Goal: Task Accomplishment & Management: Manage account settings

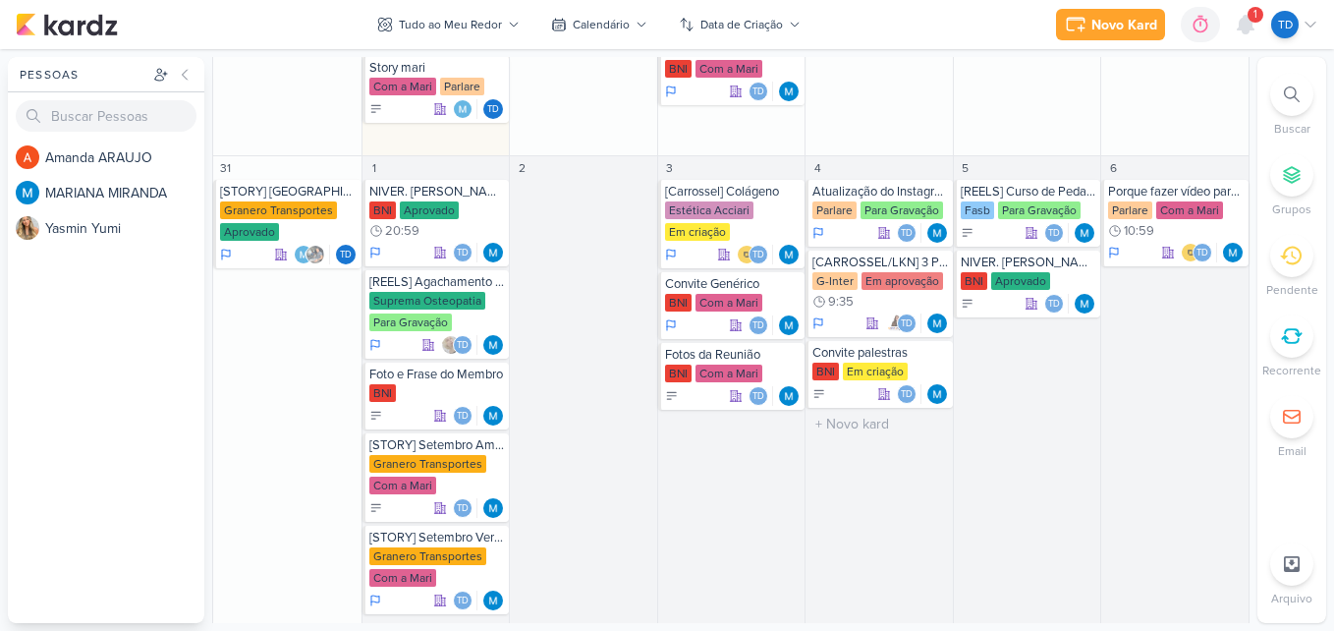
scroll to position [1474, 0]
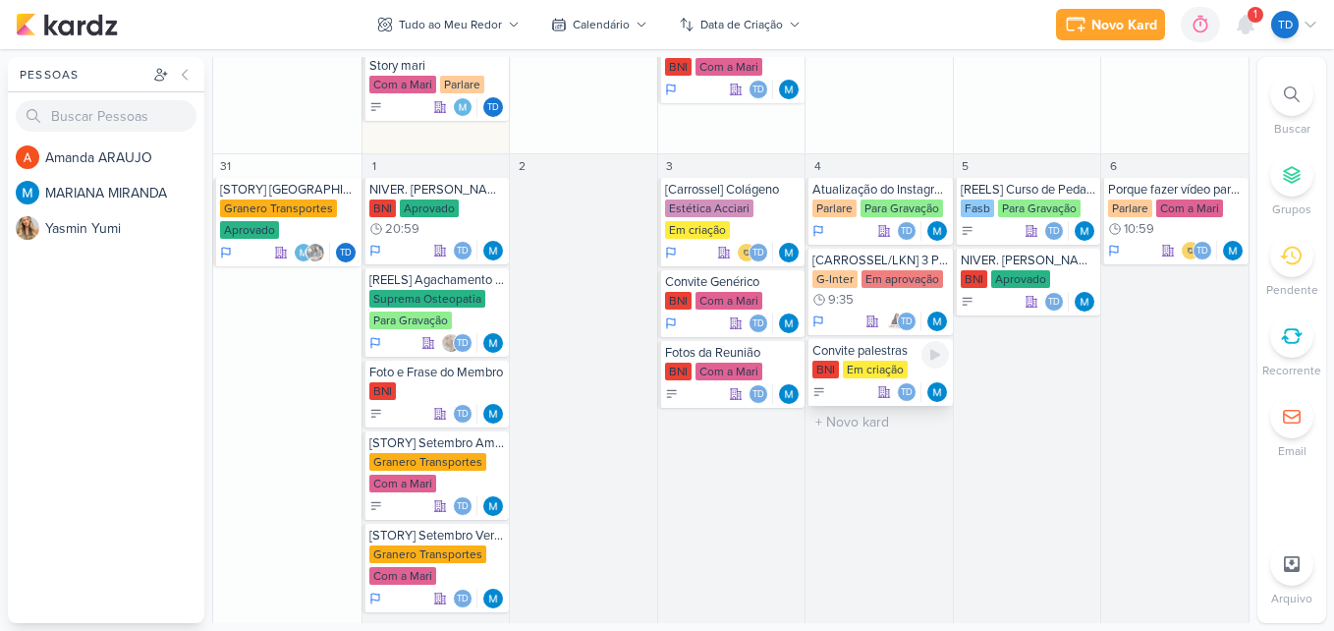
click at [873, 366] on div "Em criação" at bounding box center [875, 370] width 65 height 18
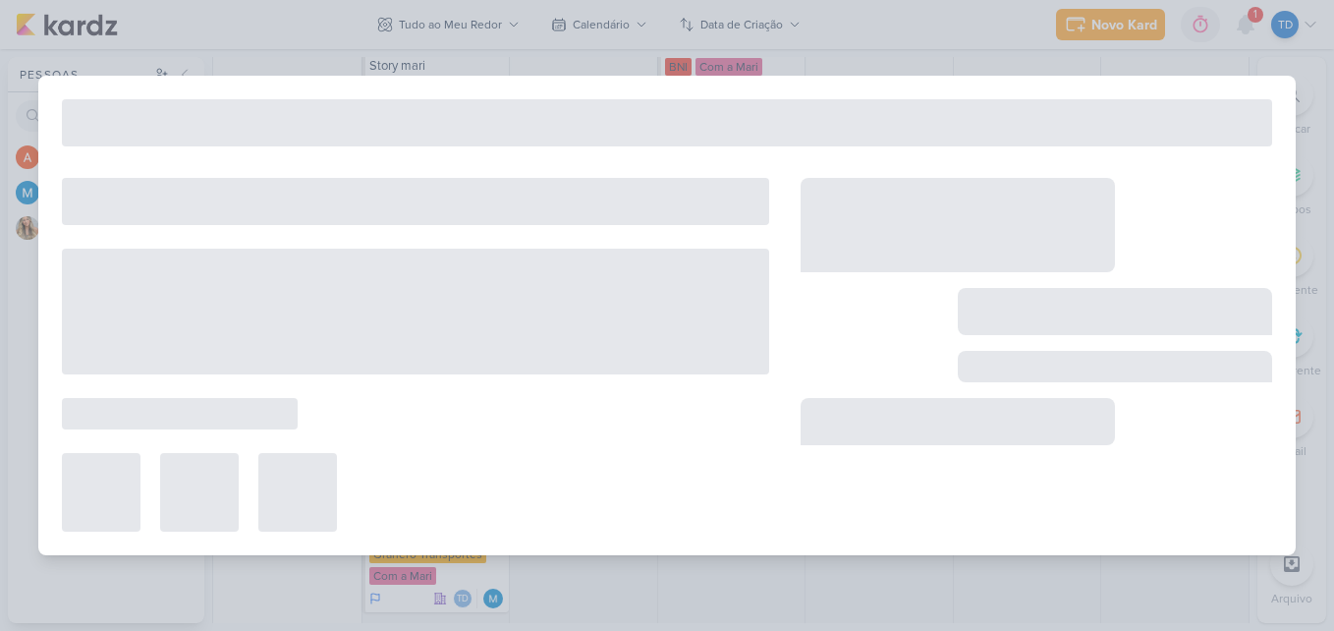
type input "Convite palestras"
type input "[DATE] 23:59"
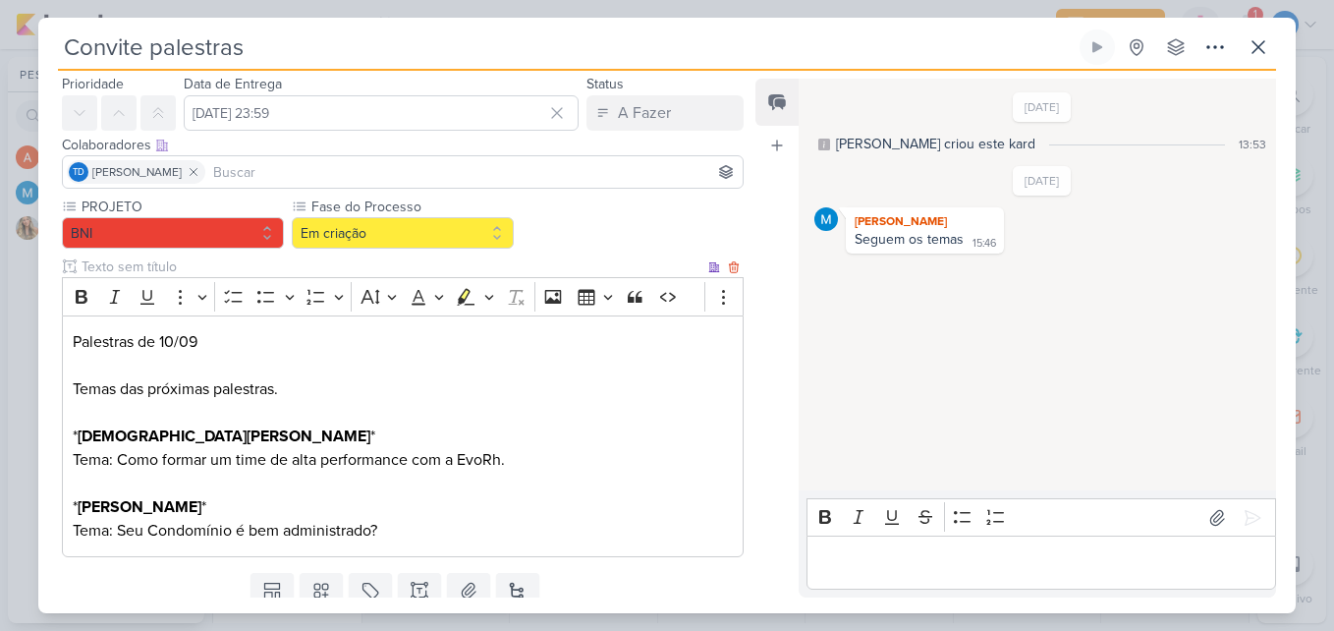
scroll to position [131, 0]
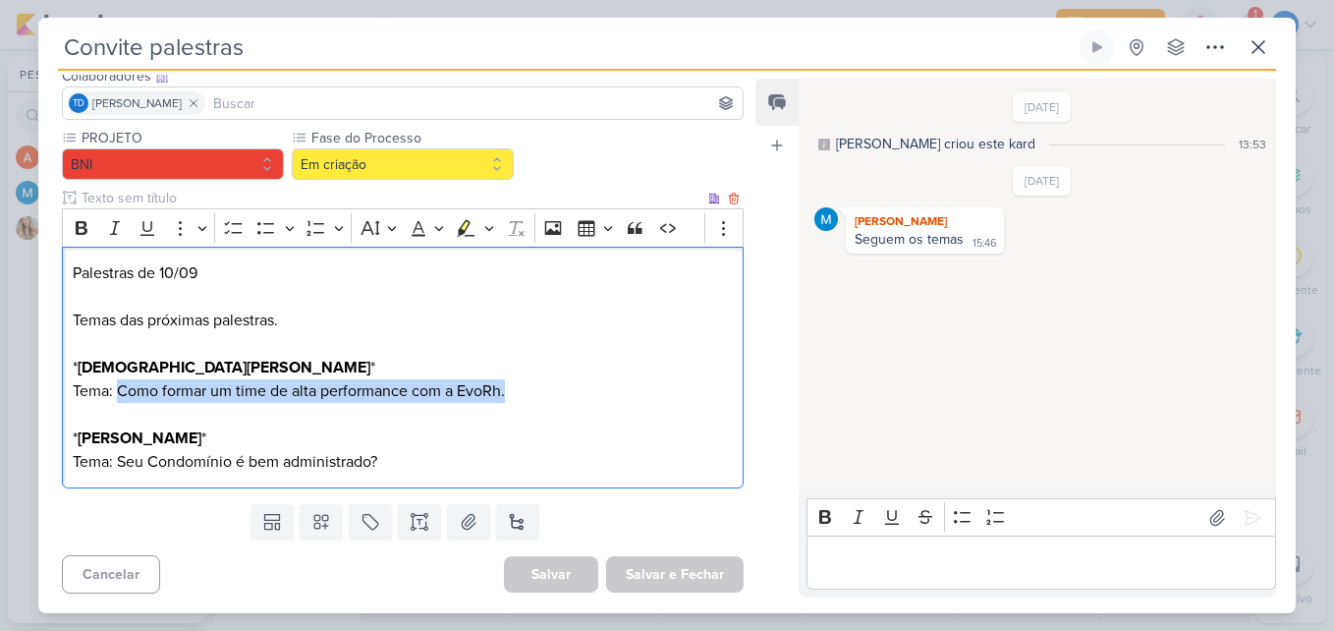
drag, startPoint x: 117, startPoint y: 388, endPoint x: 507, endPoint y: 393, distance: 390.0
click at [507, 393] on p "Tema: Como formar um time de alta performance com a EvoRh." at bounding box center [403, 391] width 660 height 24
copy p "Como formar um time de alta performance com a EvoRh."
click at [371, 329] on p "Temas das próximas palestras." at bounding box center [403, 320] width 660 height 24
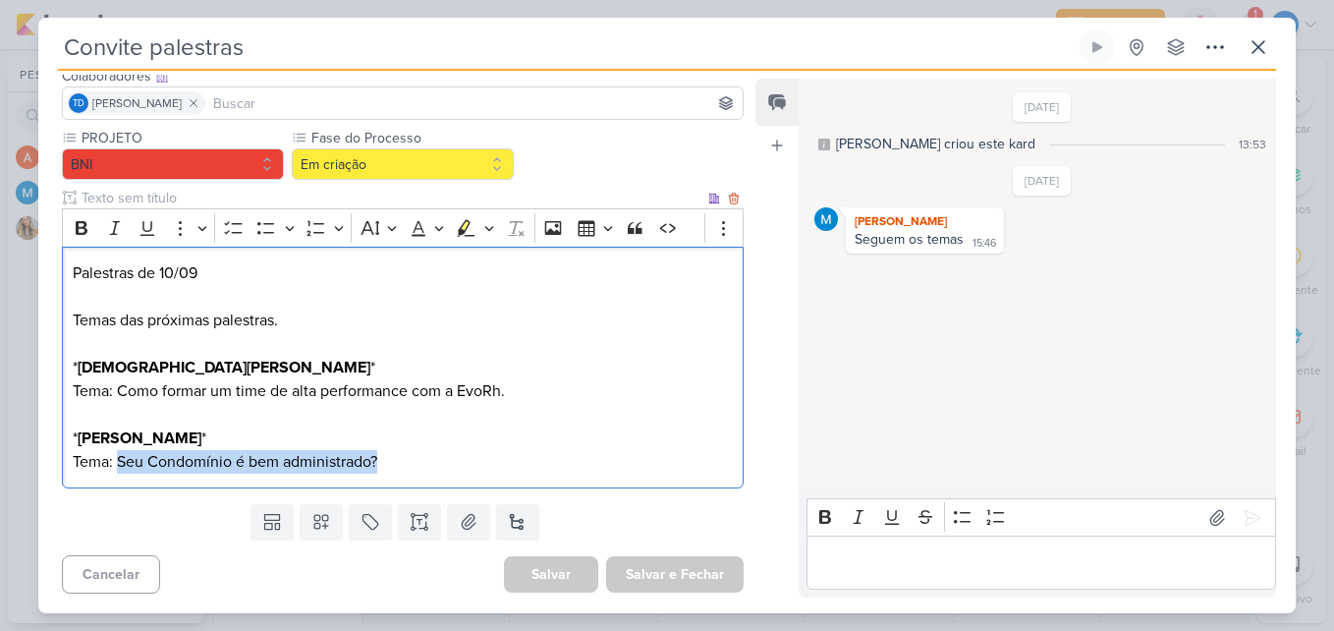
drag, startPoint x: 116, startPoint y: 461, endPoint x: 392, endPoint y: 453, distance: 276.1
click at [392, 453] on p "Tema: Seu Condomínio é bem administrado?" at bounding box center [403, 462] width 660 height 24
copy p "Seu Condomínio é bem administrado?"
click at [483, 414] on p "Editor editing area: main" at bounding box center [403, 415] width 660 height 24
click at [248, 347] on p "Editor editing area: main" at bounding box center [403, 344] width 660 height 24
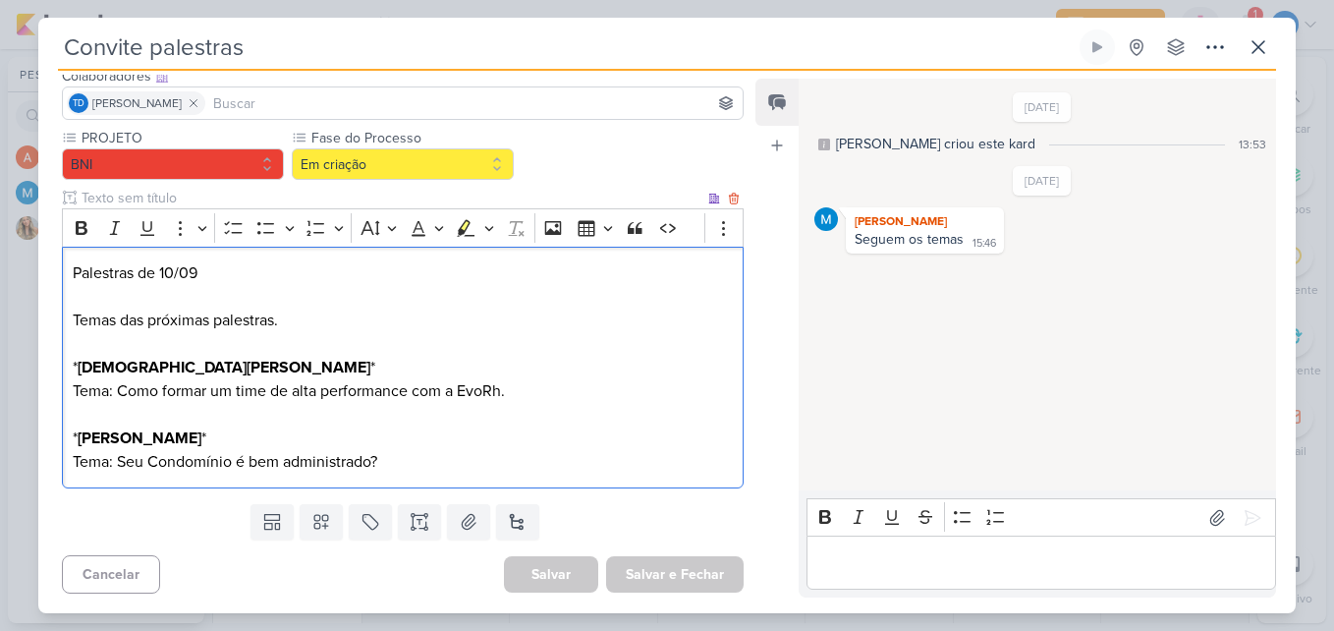
click at [325, 336] on p "Editor editing area: main" at bounding box center [403, 344] width 660 height 24
click at [420, 520] on icon at bounding box center [420, 522] width 20 height 20
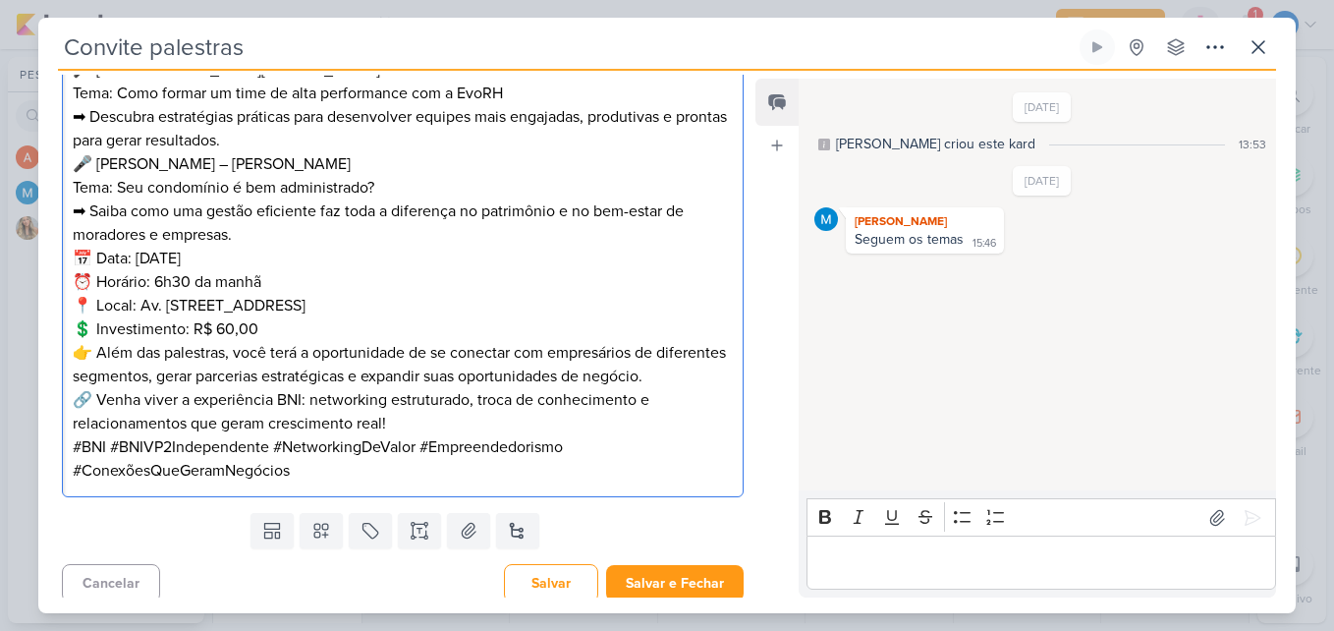
scroll to position [747, 0]
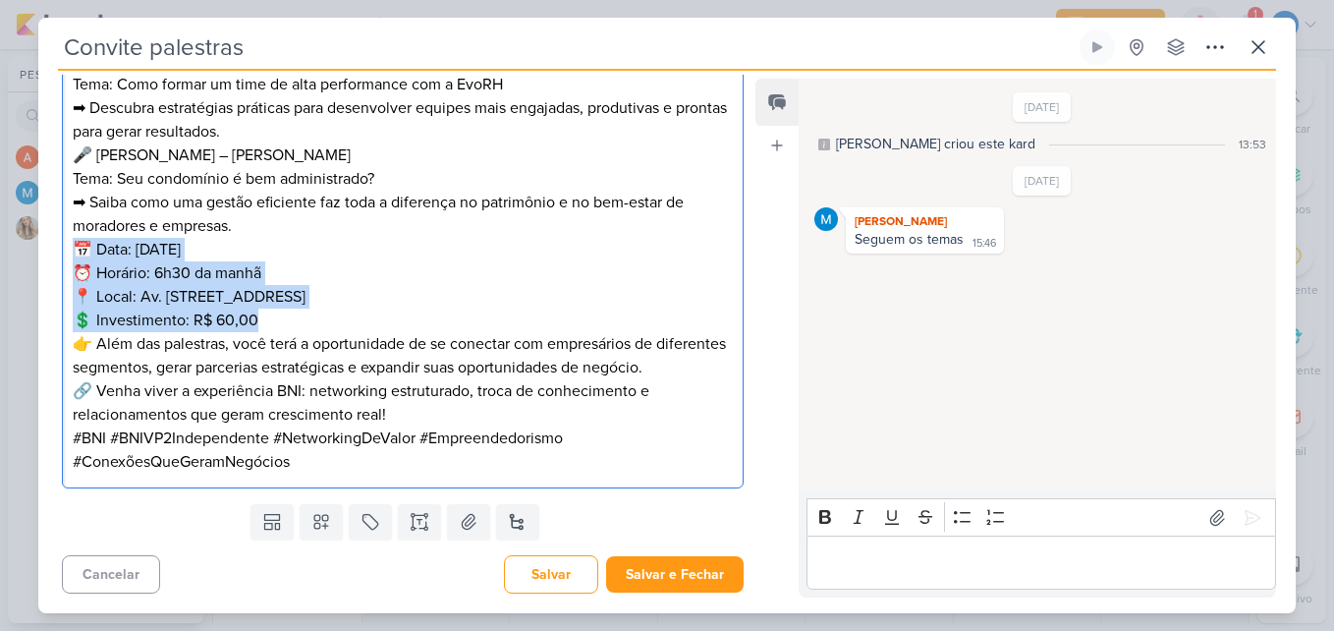
drag, startPoint x: 298, startPoint y: 327, endPoint x: 74, endPoint y: 254, distance: 235.5
click at [74, 254] on p "📅 Data: [DATE] ⏰ [GEOGRAPHIC_DATA]: 6h30 da manhã 📍 Local: Av. Nossa Senhora do…" at bounding box center [403, 285] width 660 height 94
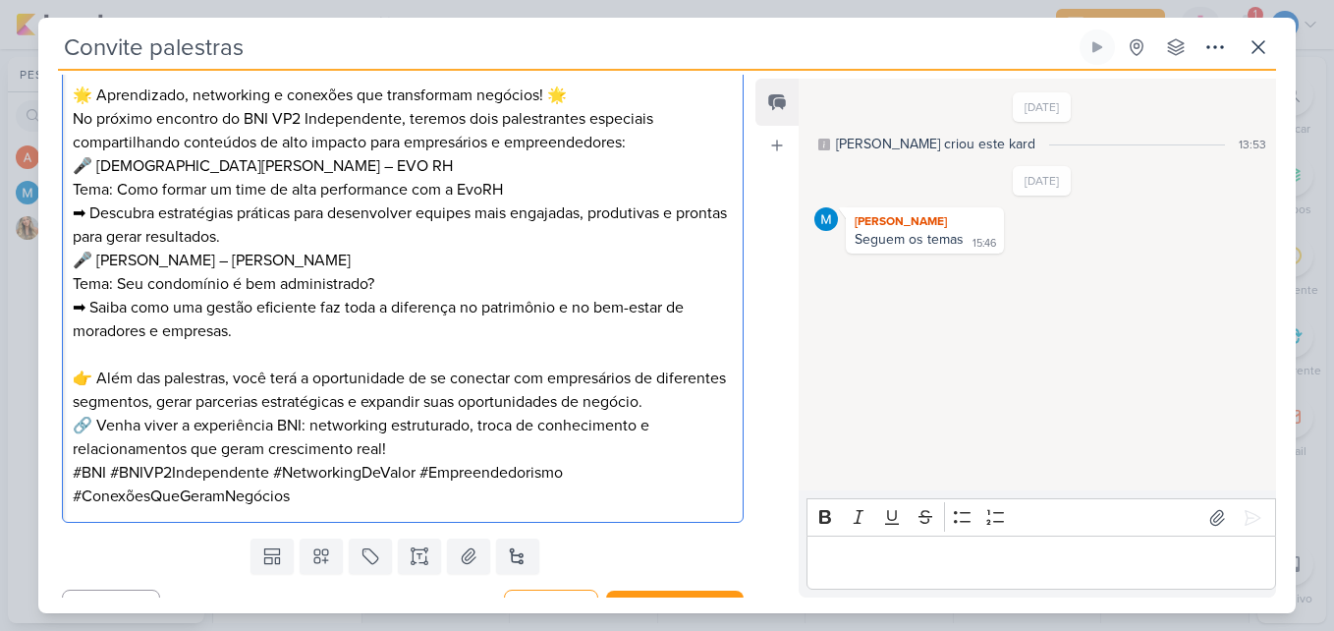
scroll to position [676, 0]
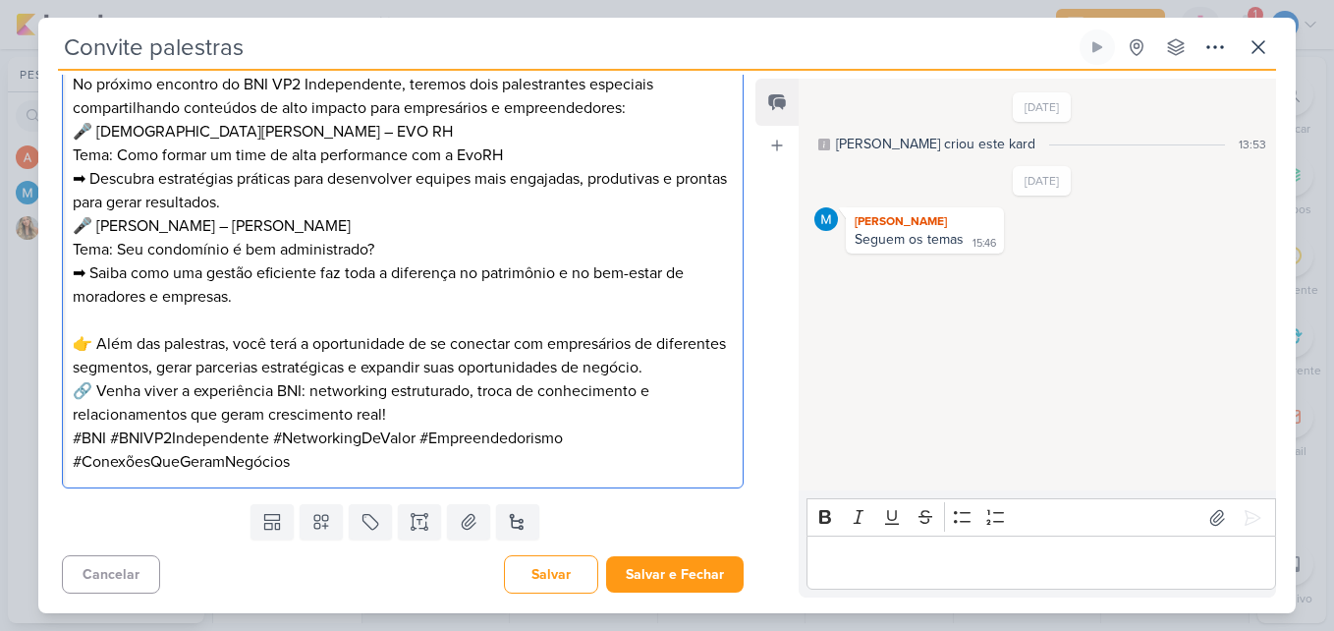
click at [727, 365] on div "🌟 Aprendizado, networking e conexões que transformam negócios! 🌟 No próximo enc…" at bounding box center [403, 249] width 682 height 478
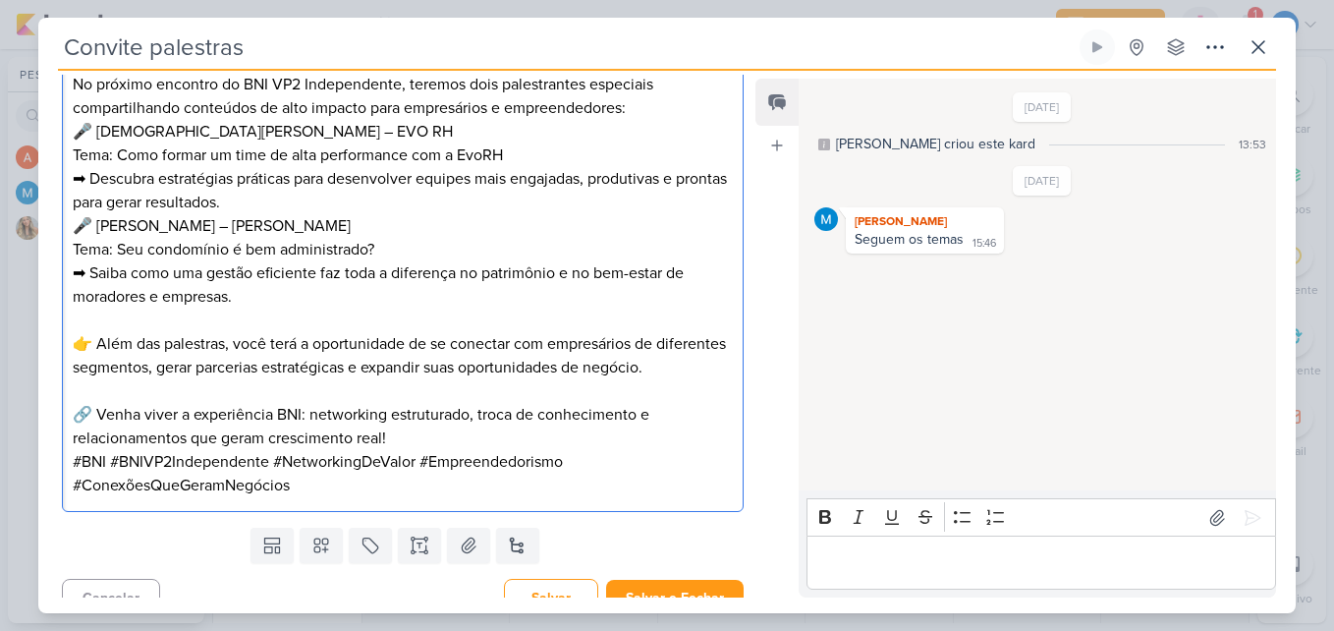
click at [442, 443] on p "🔗 Venha viver a experiência BNI: networking estruturado, troca de conhecimento …" at bounding box center [403, 426] width 660 height 47
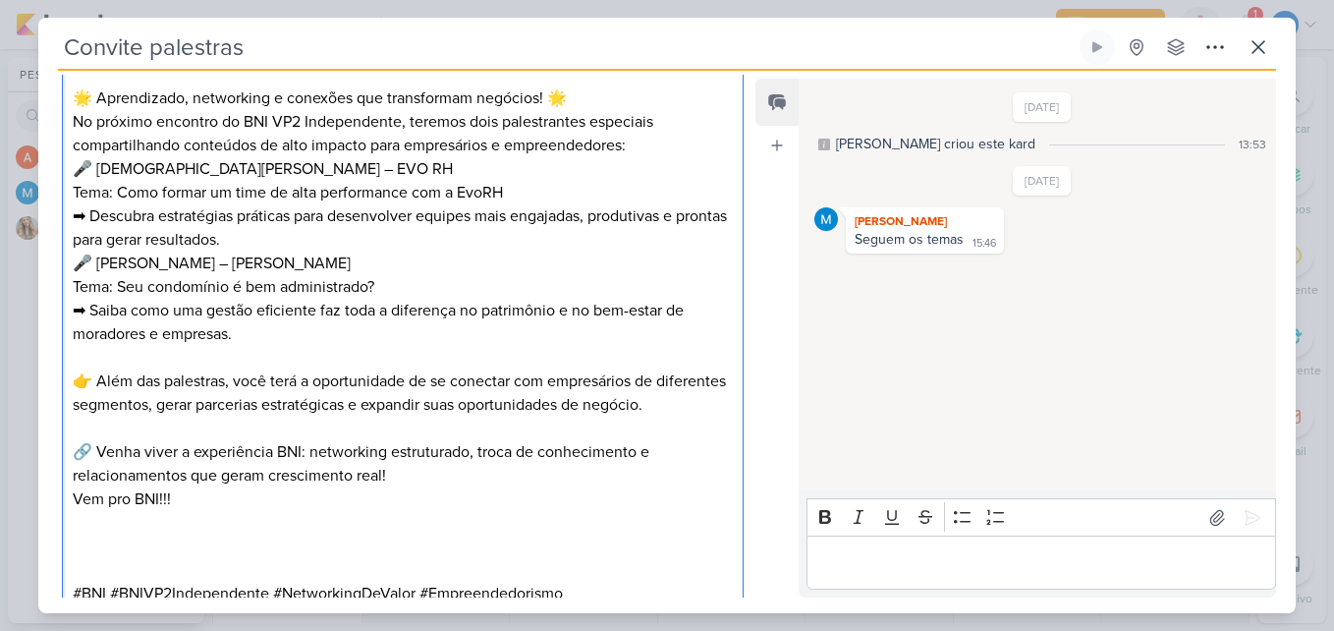
scroll to position [578, 0]
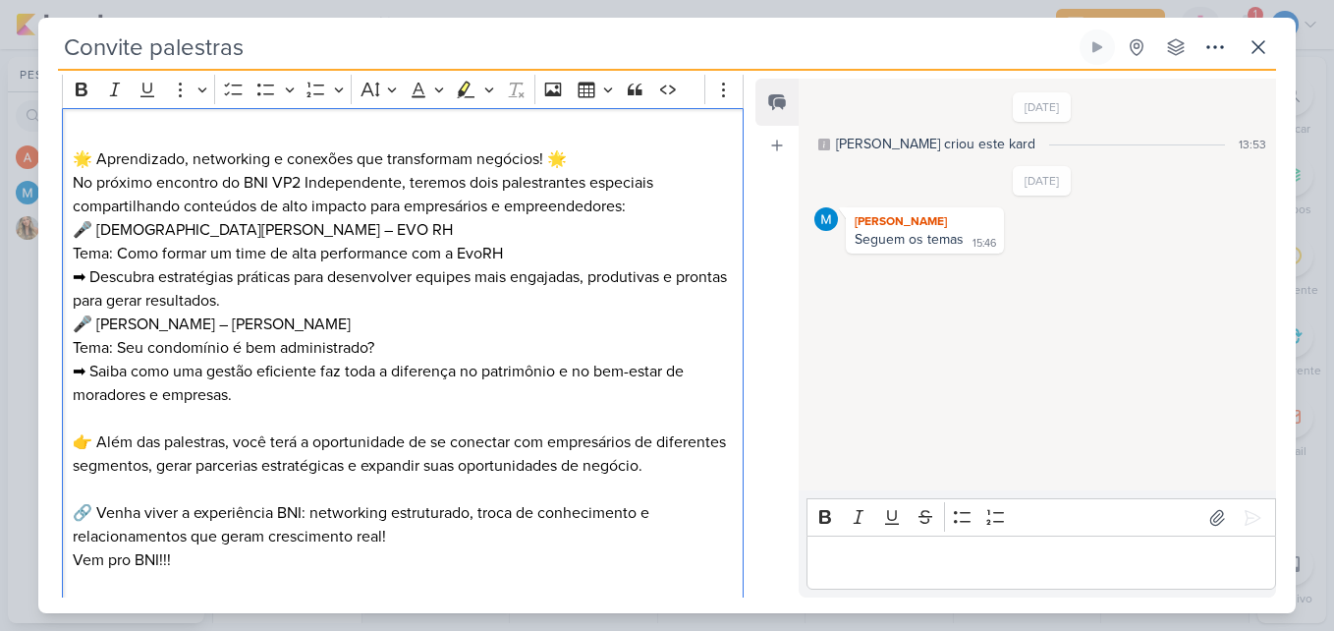
click at [605, 163] on p "🌟 Aprendizado, networking e conexões que transformam negócios! 🌟" at bounding box center [403, 147] width 660 height 47
click at [657, 200] on p "No próximo encontro do BNI VP2 Independente, teremos dois palestrantes especiai…" at bounding box center [403, 194] width 660 height 47
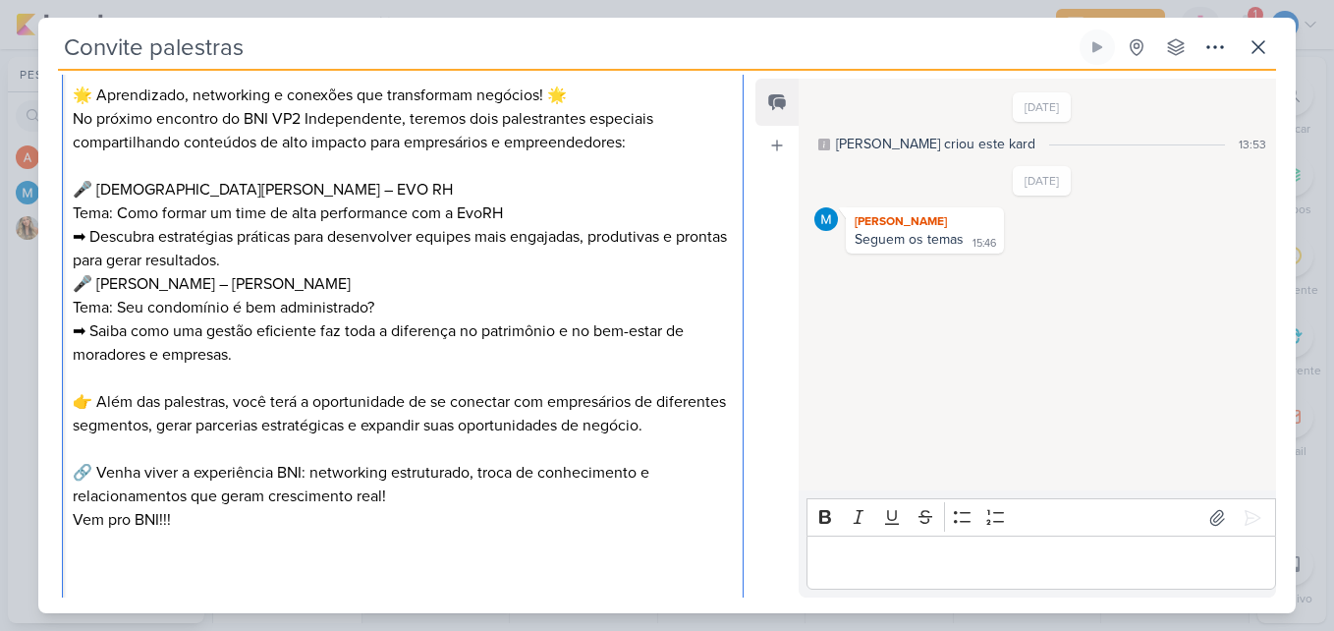
scroll to position [817, 0]
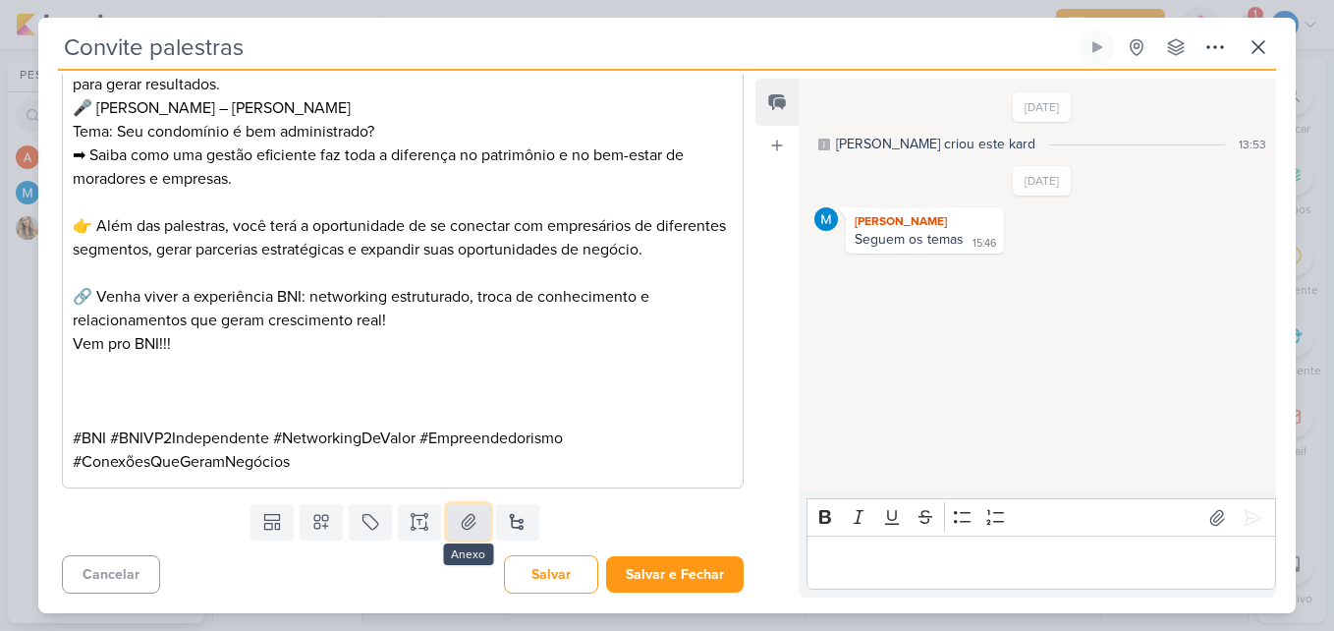
click at [469, 519] on icon at bounding box center [469, 522] width 20 height 20
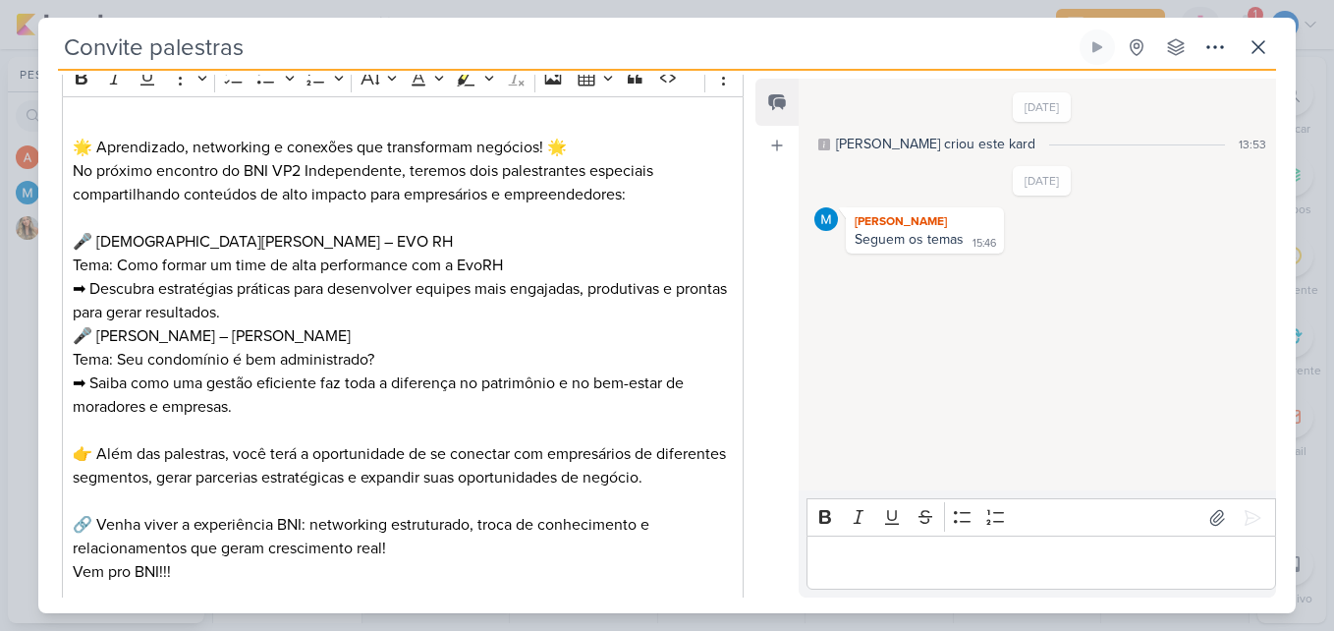
scroll to position [932, 0]
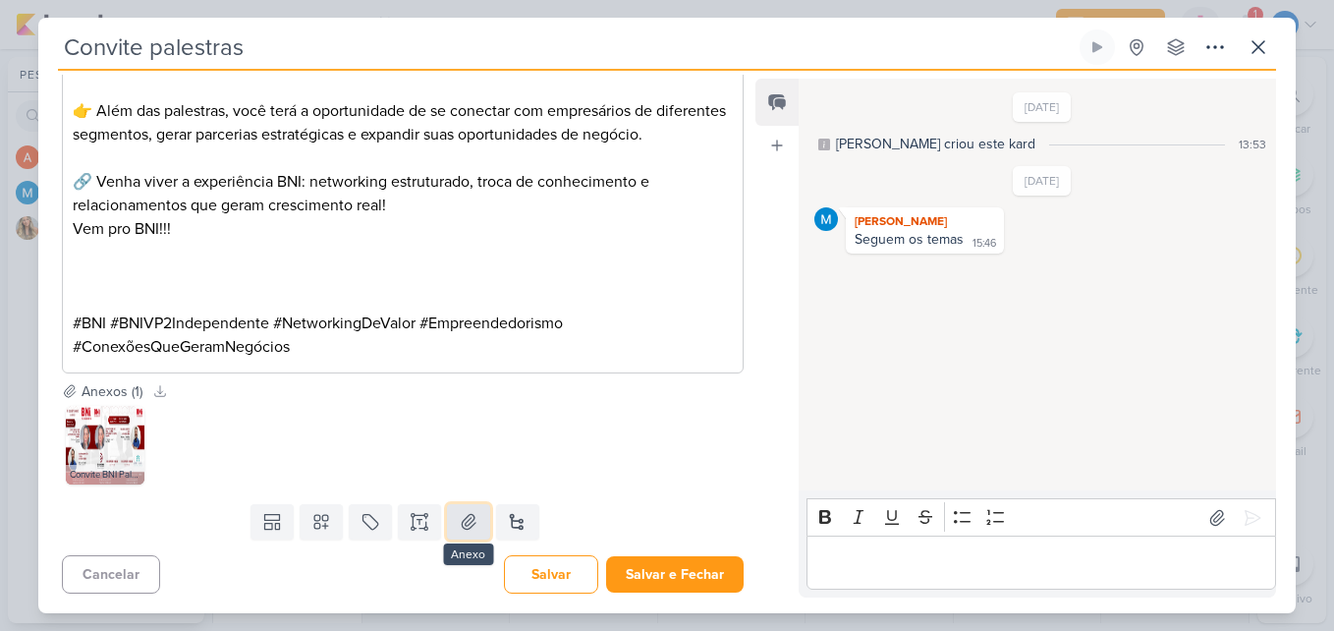
click at [459, 527] on icon at bounding box center [469, 522] width 20 height 20
click at [119, 453] on img at bounding box center [105, 445] width 79 height 79
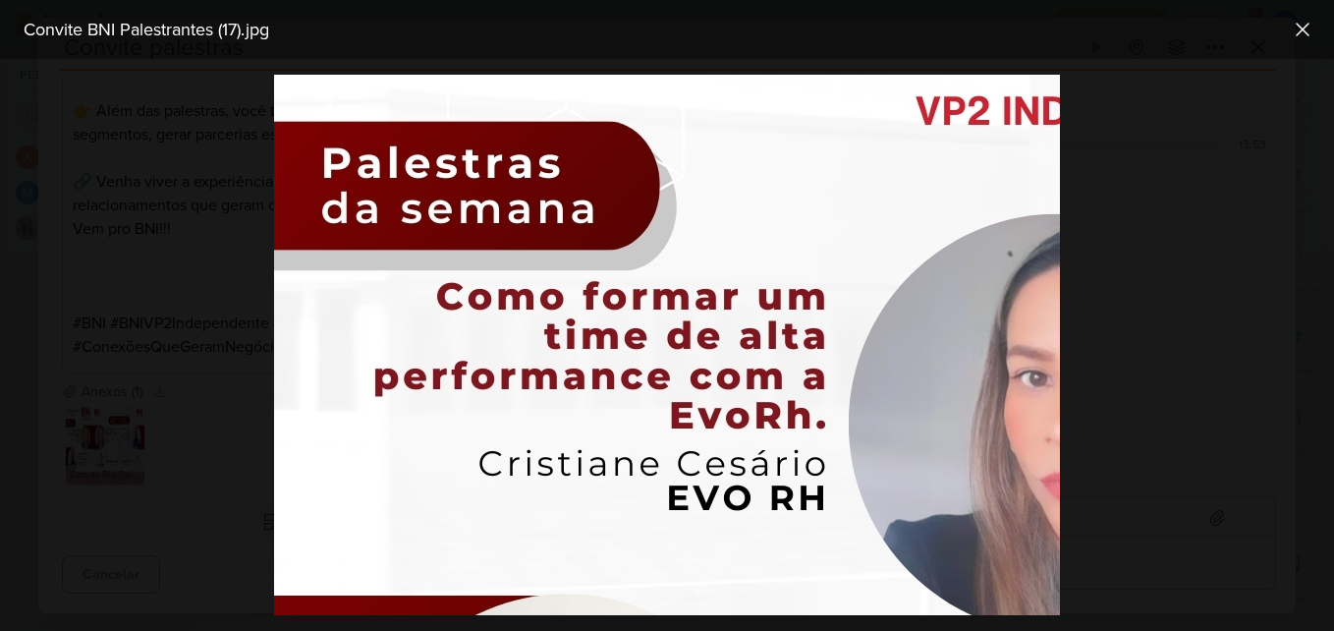
scroll to position [196, 0]
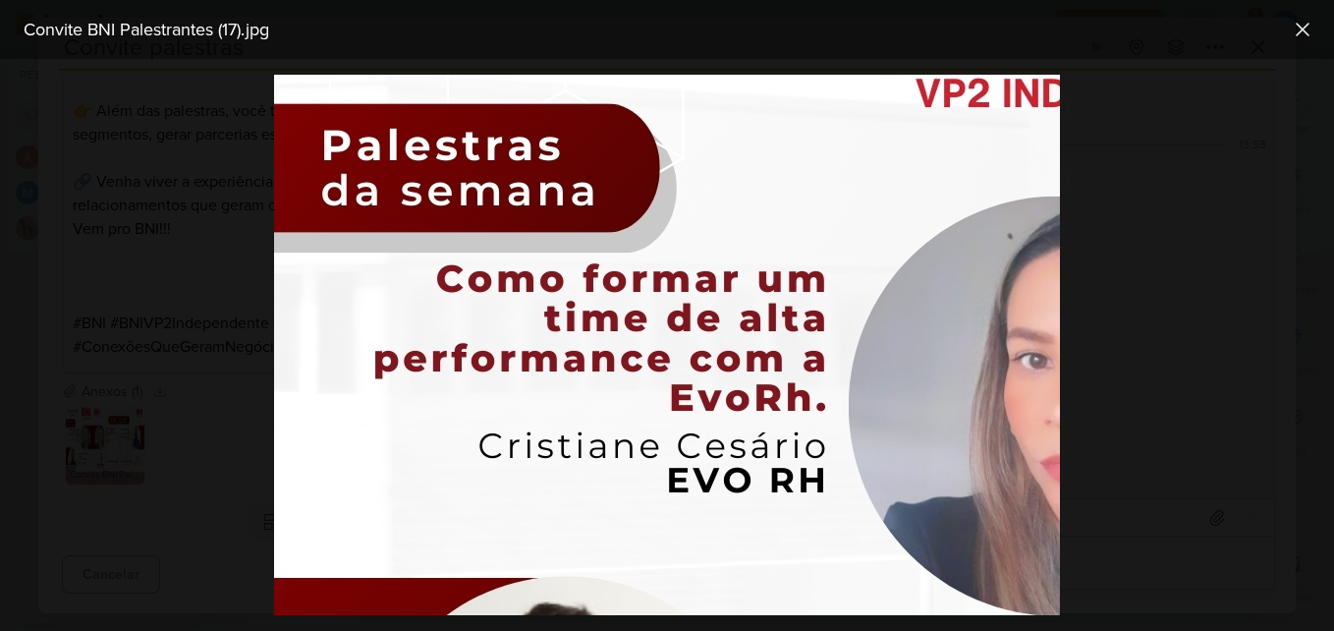
click at [257, 444] on div at bounding box center [667, 345] width 1334 height 572
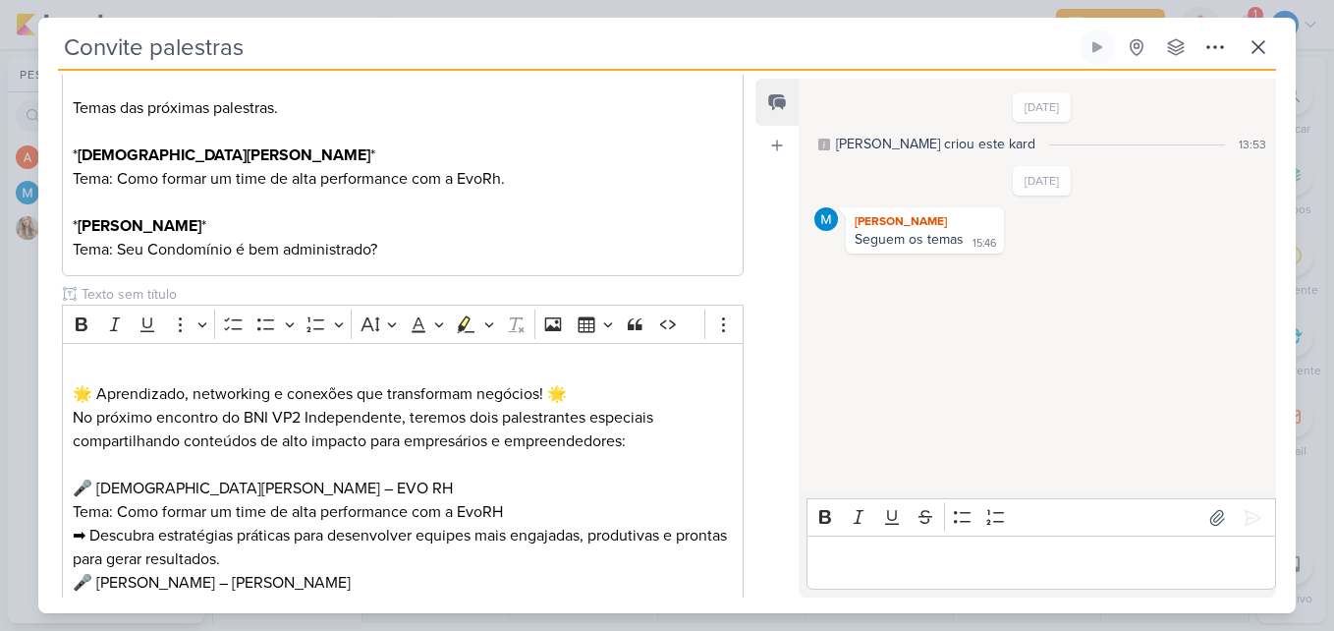
scroll to position [0, 0]
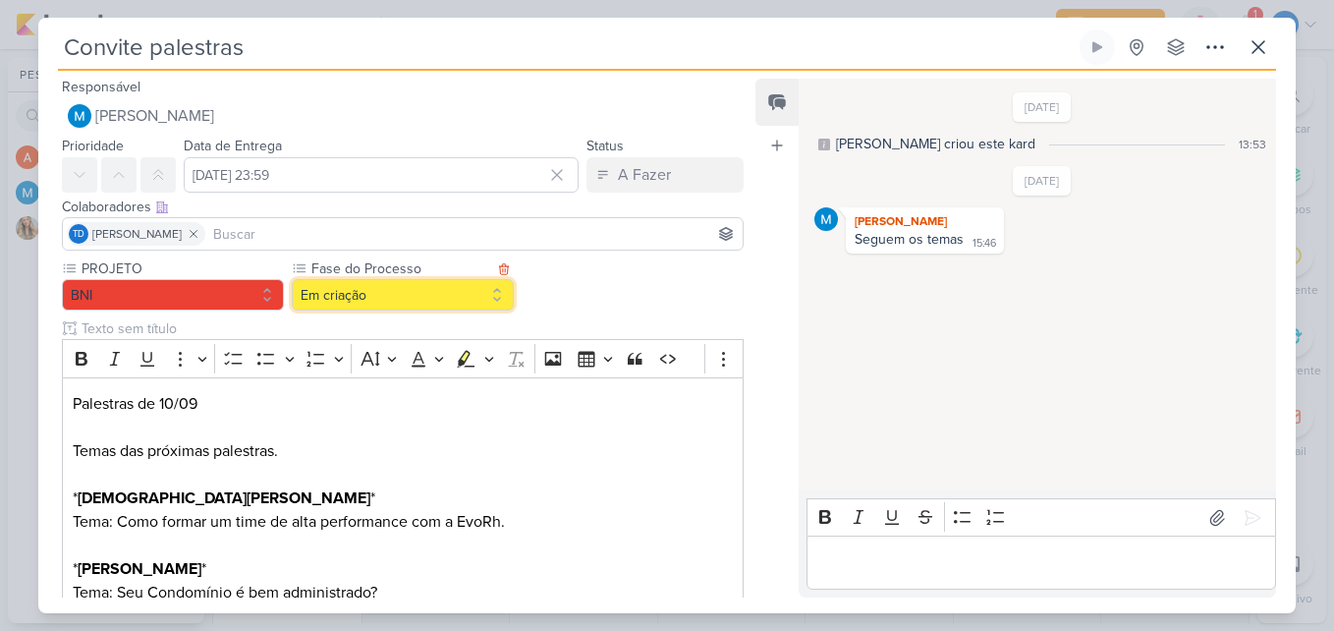
click at [438, 288] on button "Em criação" at bounding box center [403, 294] width 222 height 31
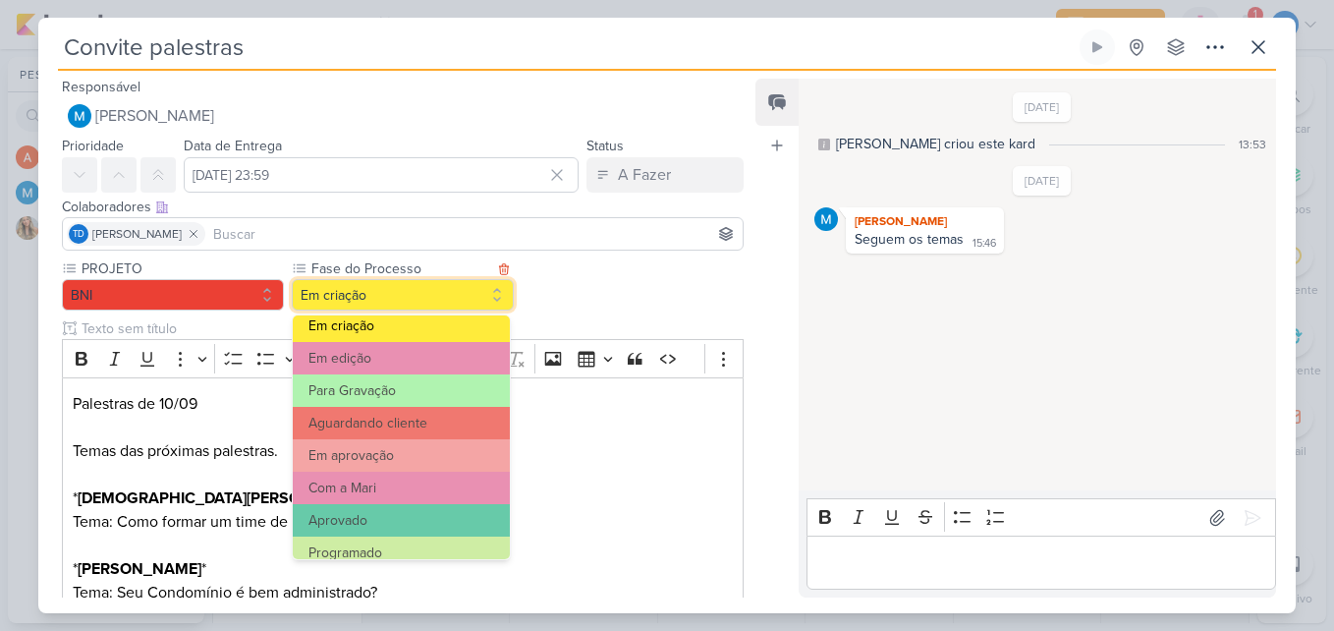
scroll to position [190, 0]
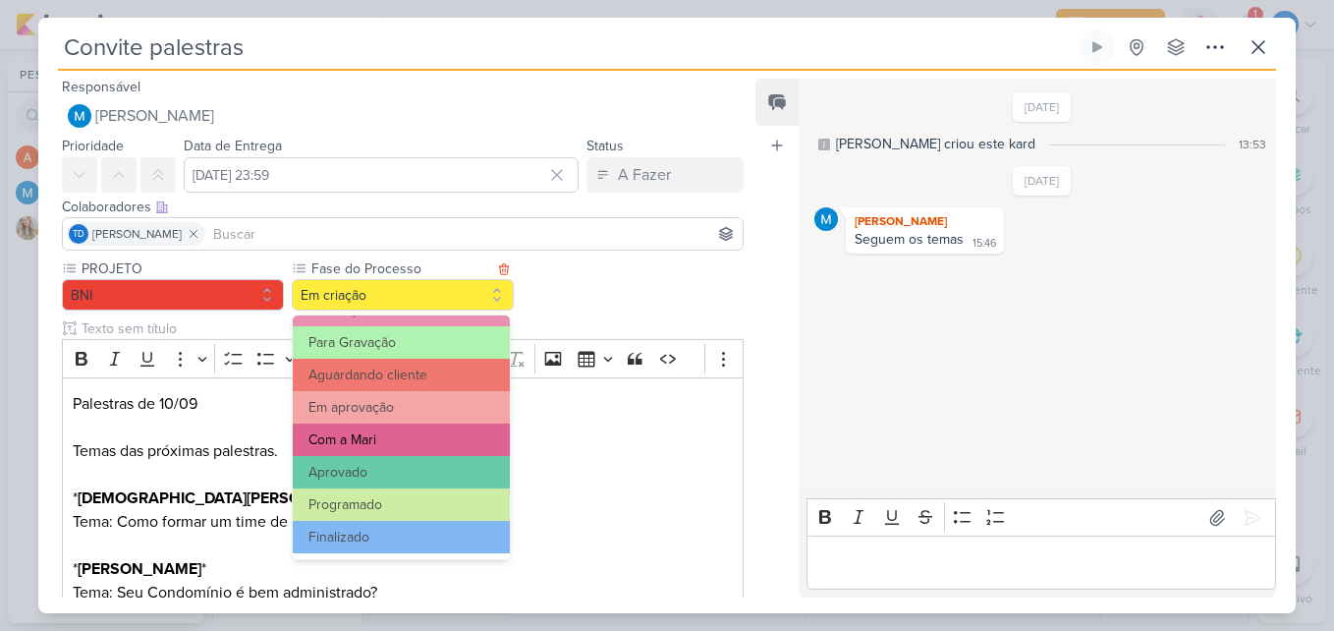
click at [447, 436] on button "Com a Mari" at bounding box center [401, 439] width 217 height 32
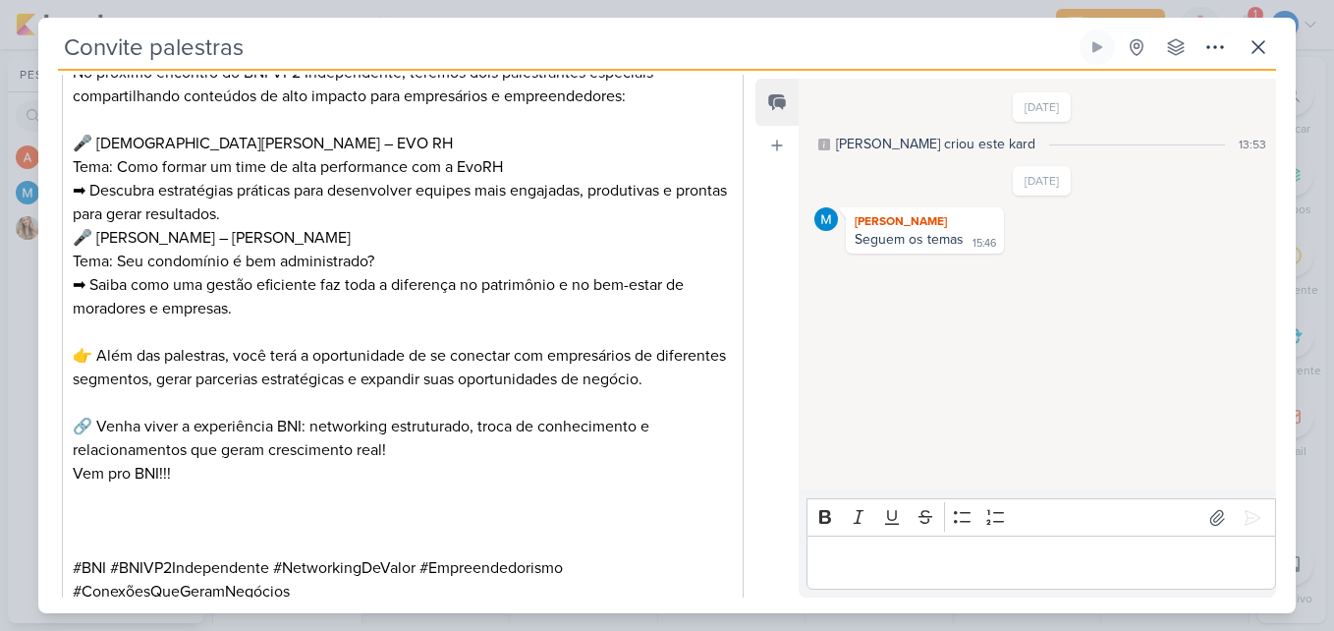
scroll to position [932, 0]
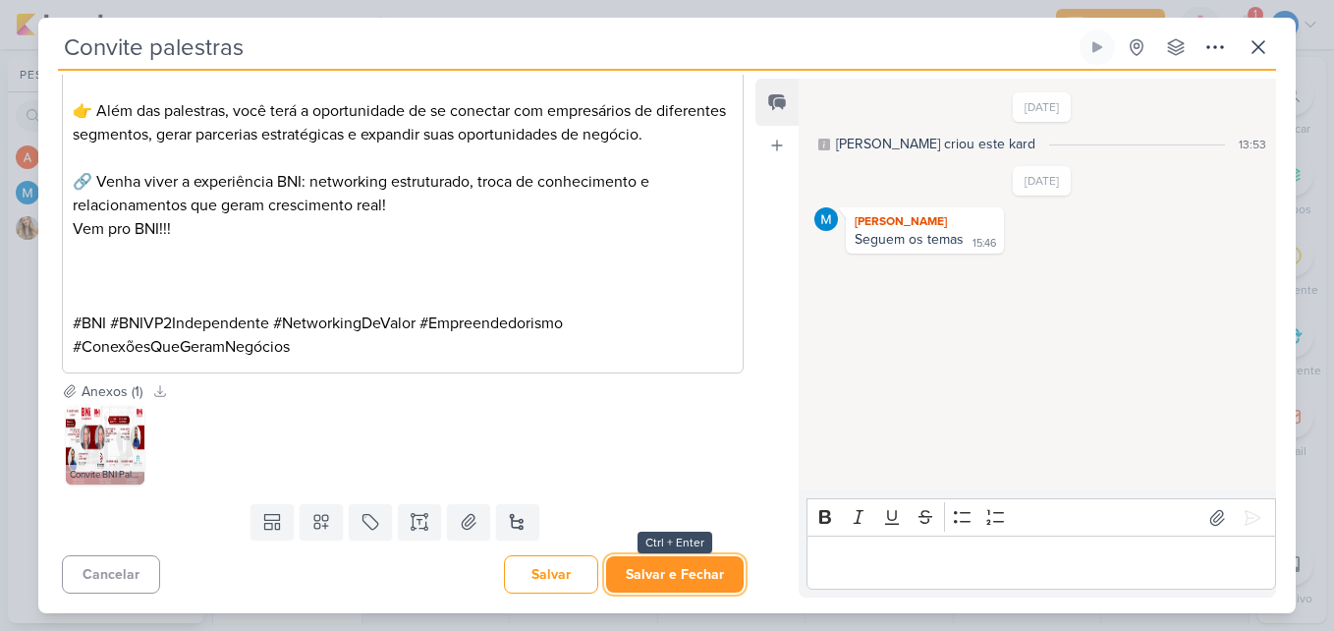
click at [711, 576] on button "Salvar e Fechar" at bounding box center [675, 574] width 138 height 36
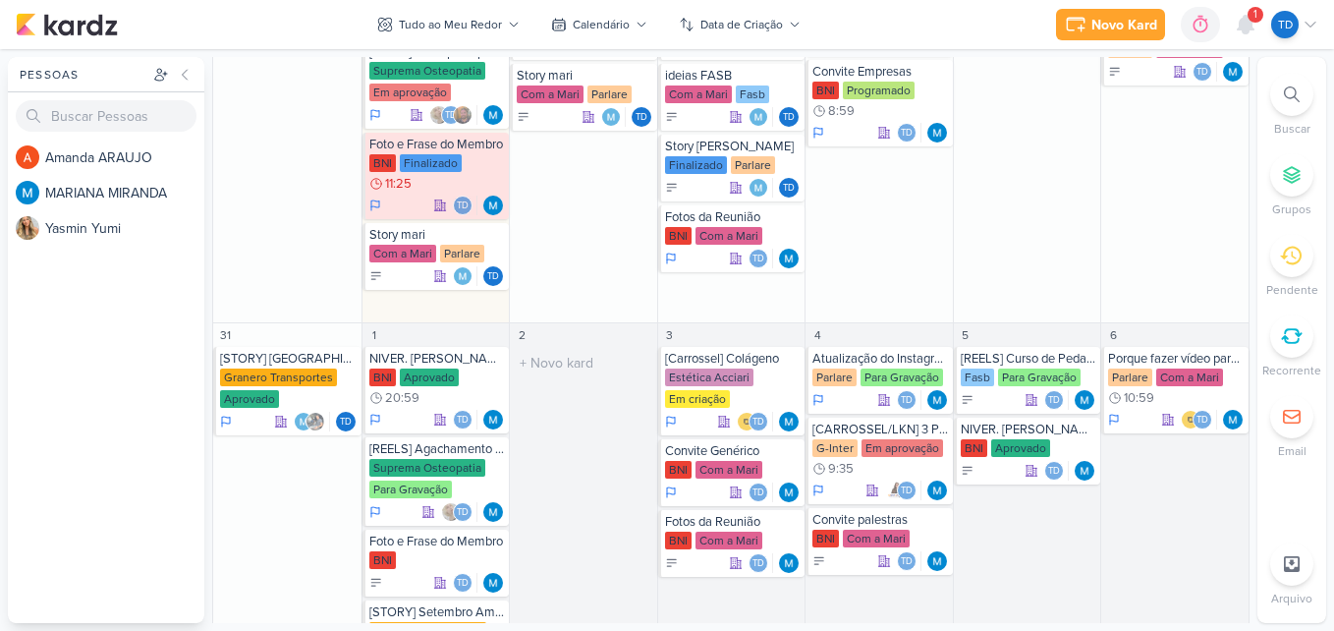
scroll to position [1300, 0]
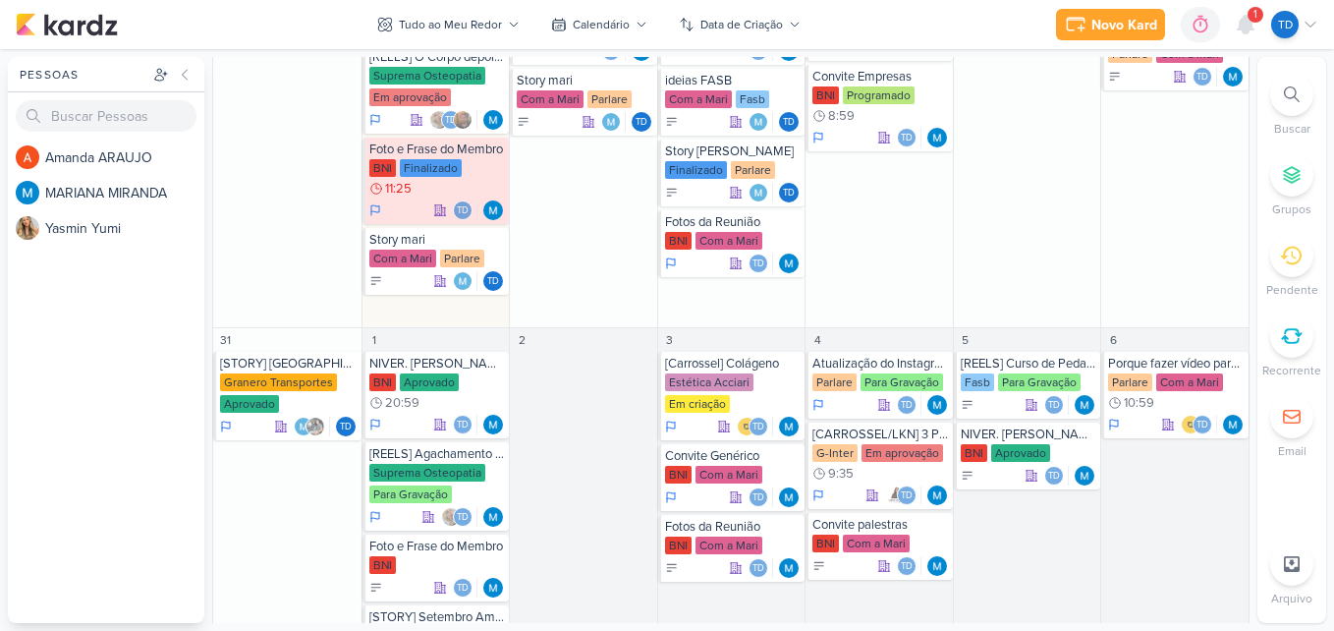
click at [1292, 92] on icon at bounding box center [1292, 94] width 16 height 16
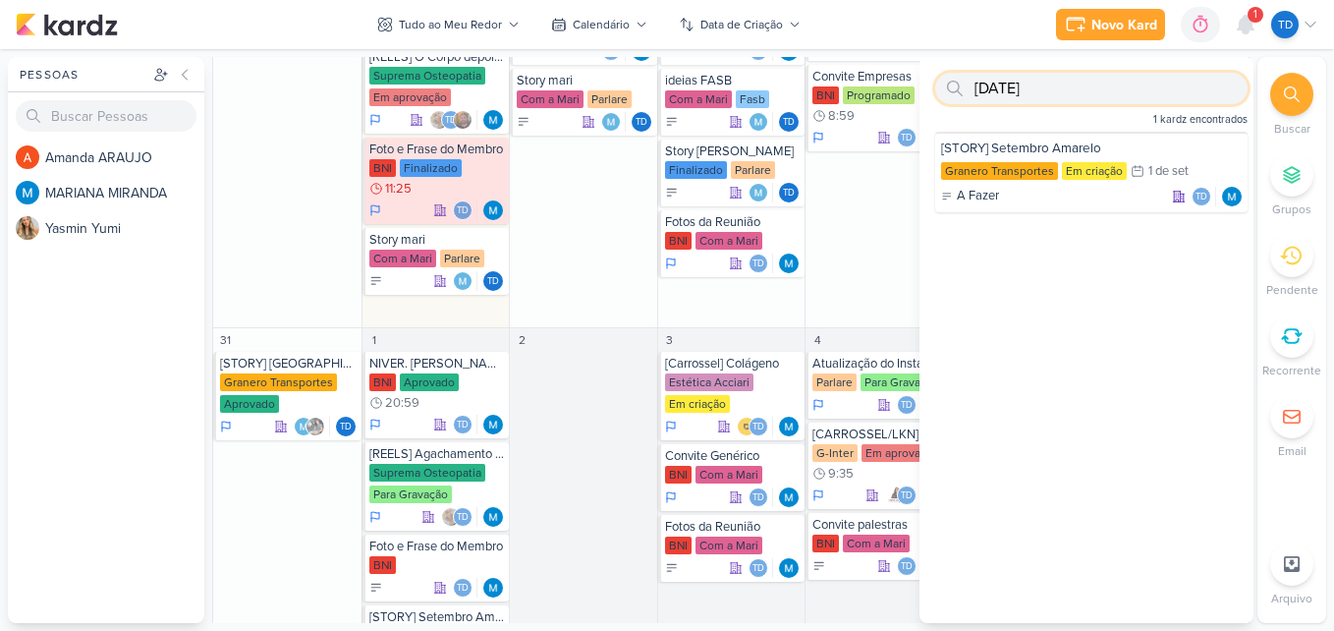
type input "[DATE]"
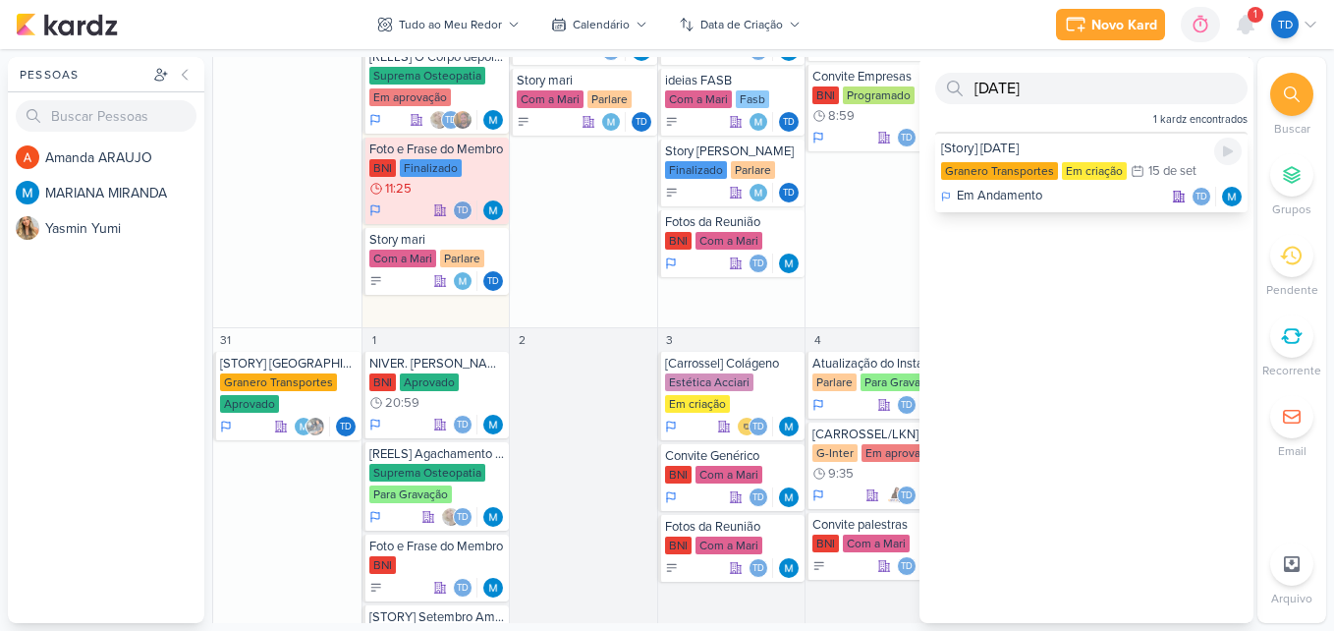
click at [1078, 144] on div "[Story] [DATE]" at bounding box center [1091, 148] width 301 height 18
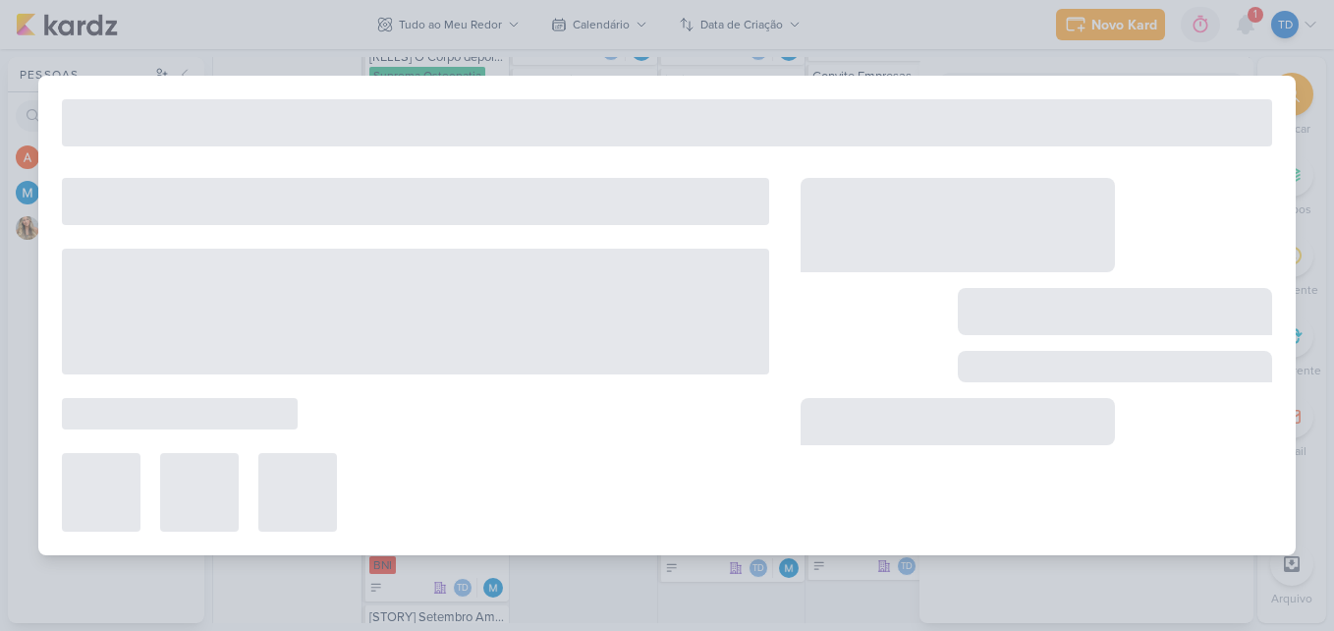
type input "[Story] [DATE]"
type input "[DATE] 23:59"
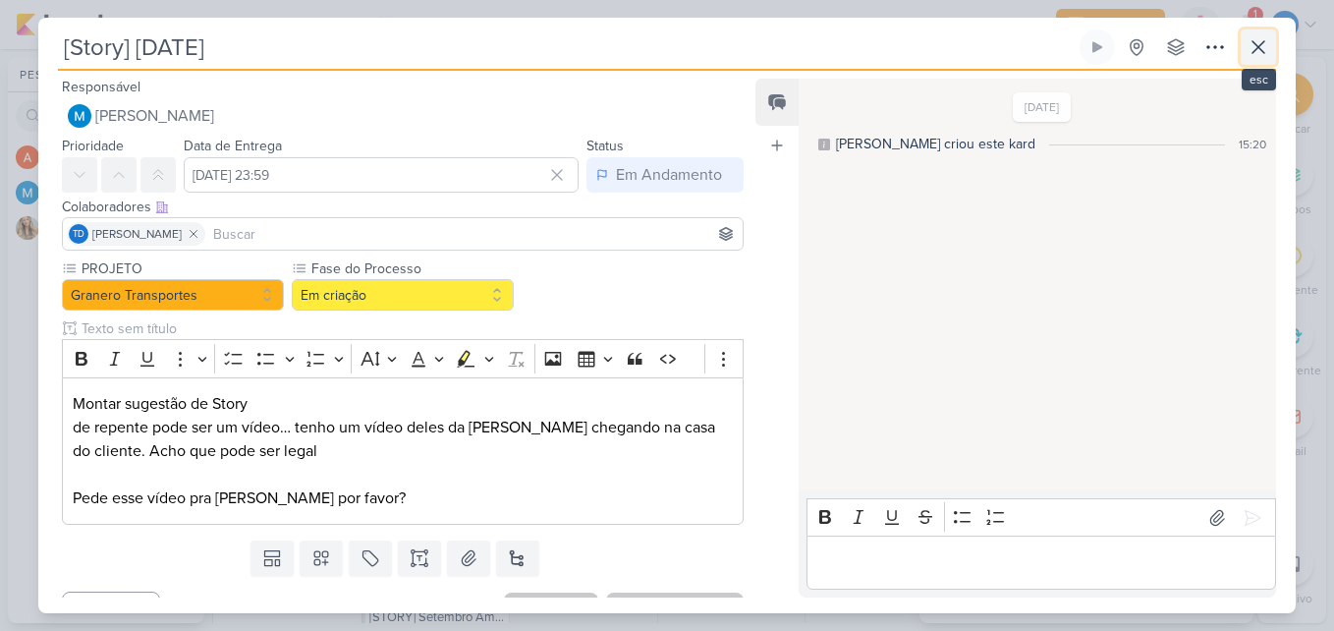
click at [1265, 54] on icon at bounding box center [1259, 47] width 24 height 24
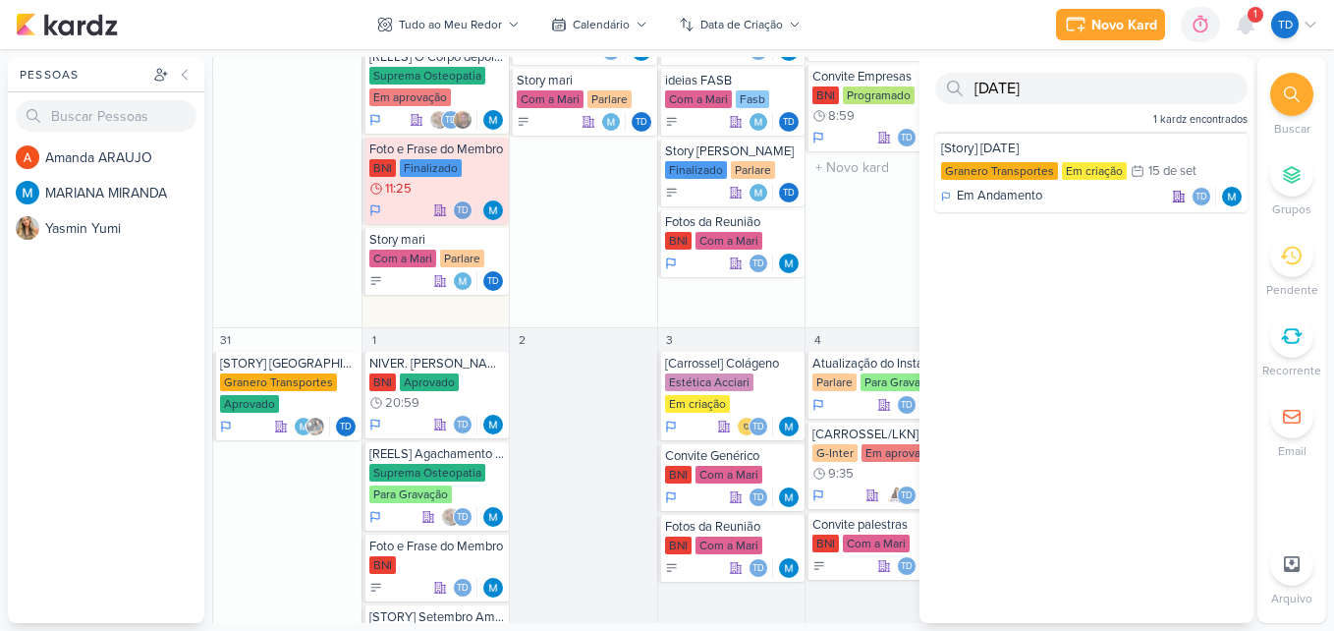
click at [886, 240] on div "28 [REELS] Sigla FASB Fasb Em aprovação 20:59 r" at bounding box center [879, 58] width 148 height 540
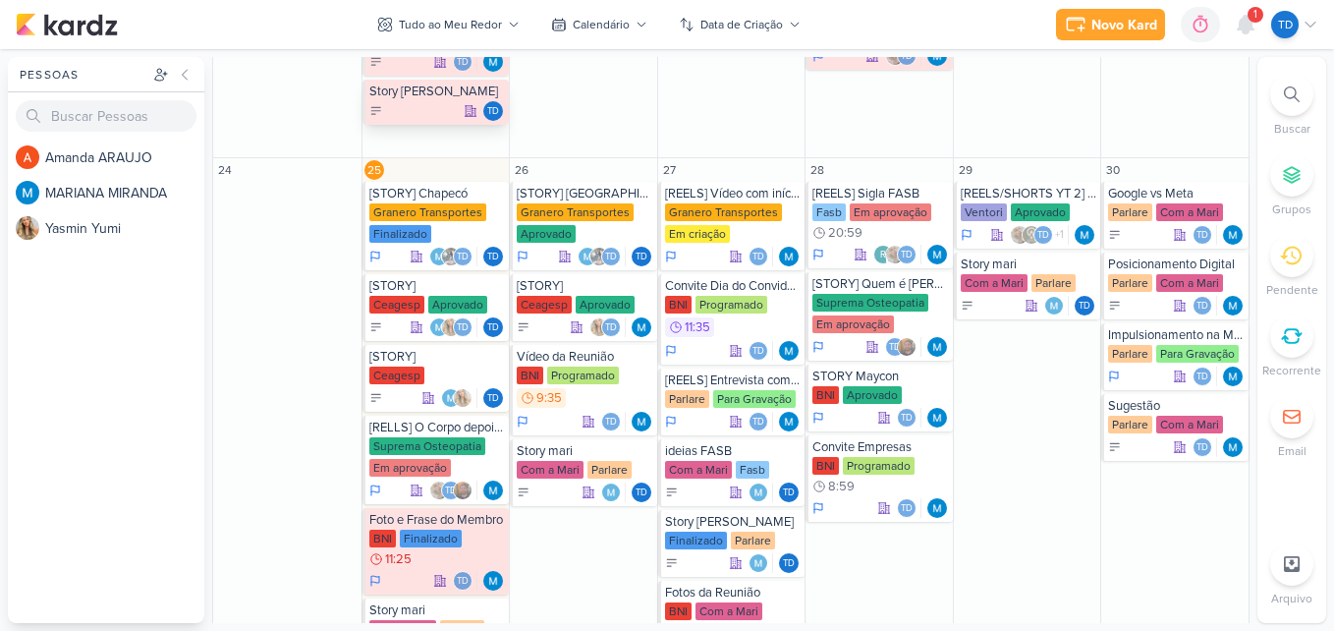
scroll to position [808, 0]
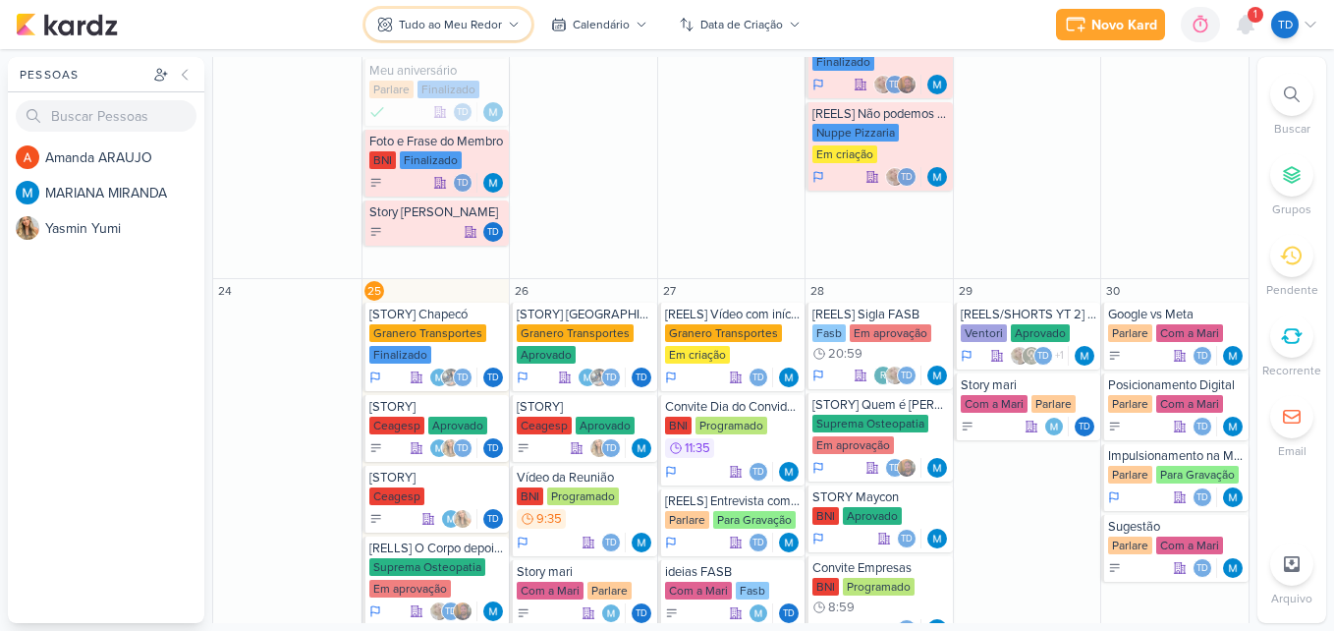
click at [522, 31] on button "Tudo ao Meu Redor" at bounding box center [448, 24] width 166 height 31
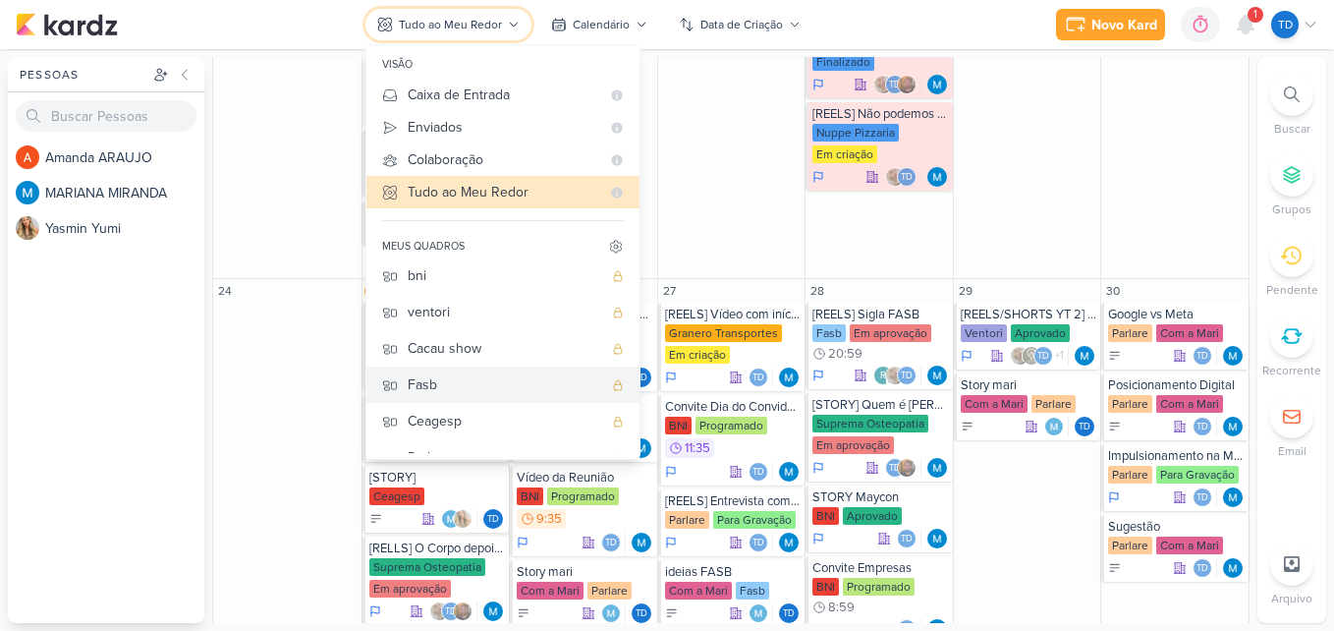
scroll to position [196, 0]
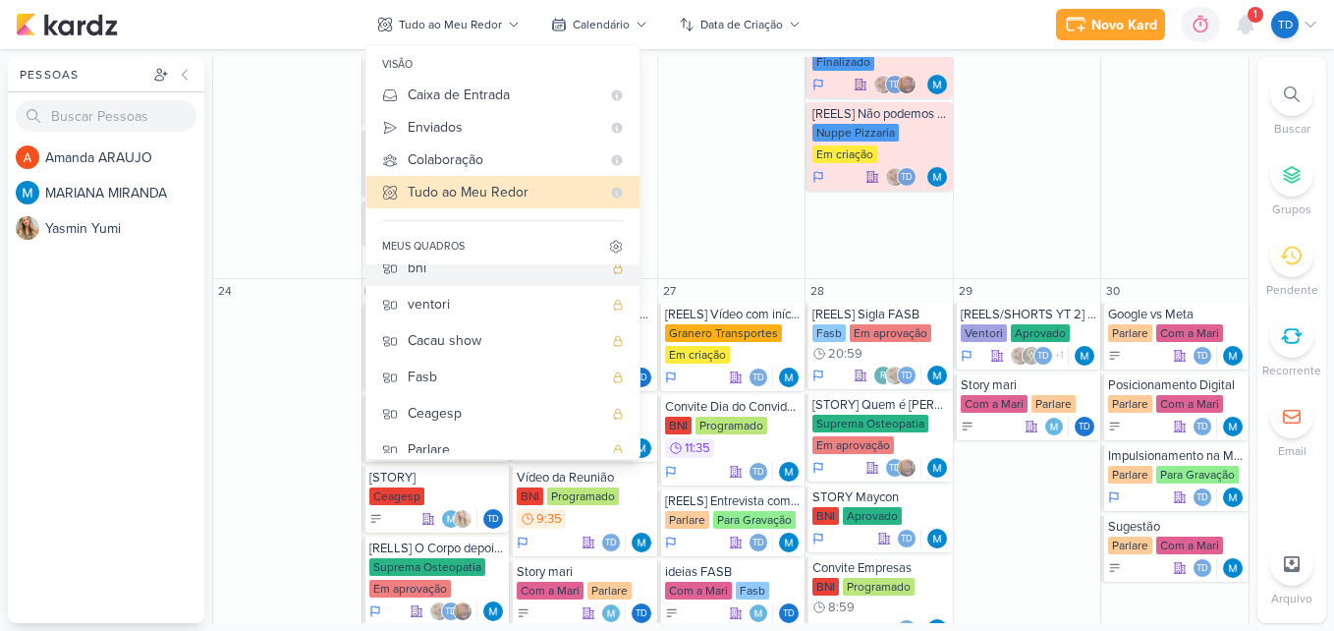
click at [489, 269] on div "bni" at bounding box center [505, 267] width 195 height 21
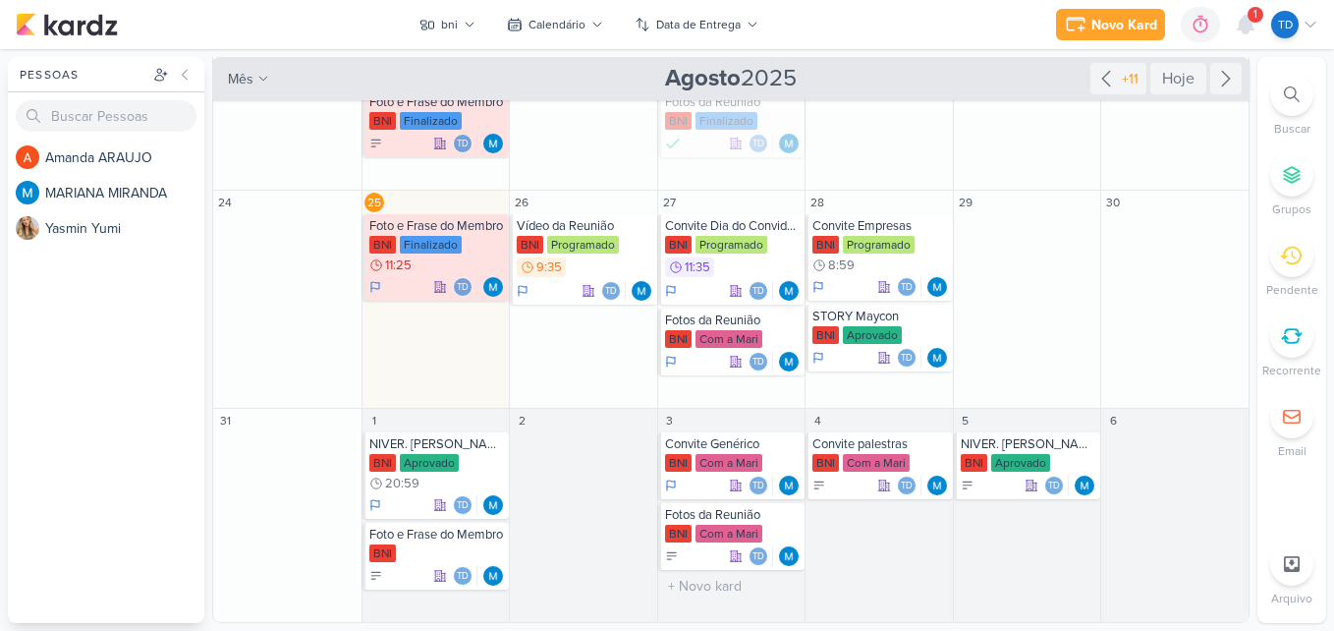
scroll to position [453, 0]
click at [479, 549] on div at bounding box center [491, 539] width 28 height 28
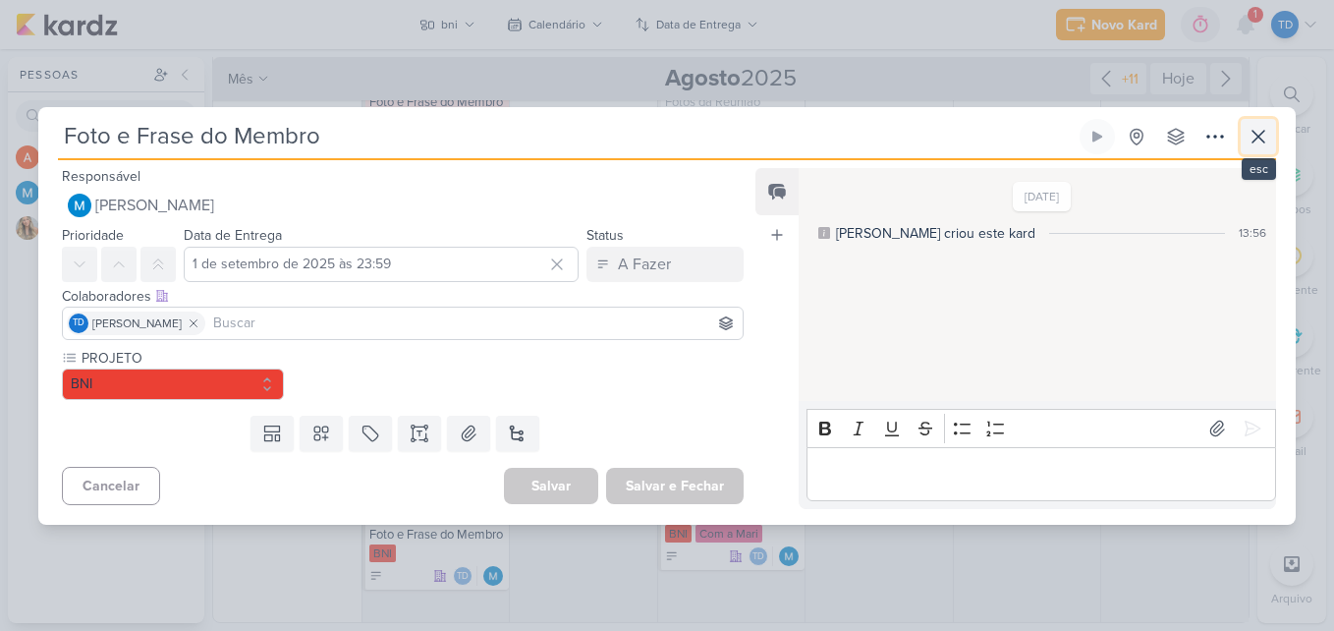
click at [1260, 146] on icon at bounding box center [1259, 137] width 24 height 24
